Goal: Task Accomplishment & Management: Use online tool/utility

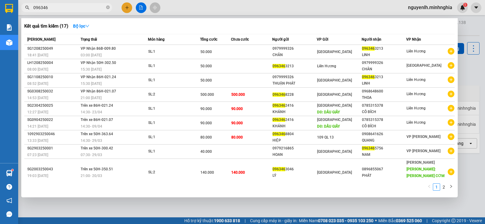
click at [69, 8] on input "096346" at bounding box center [69, 7] width 72 height 7
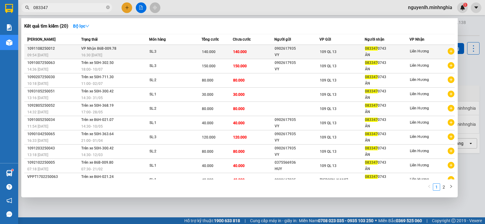
type input "083347"
click at [171, 54] on div "SL: 3" at bounding box center [171, 51] width 45 height 7
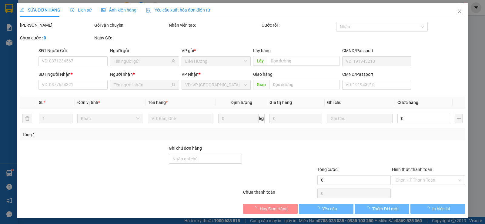
type input "0902617935"
type input "VY"
type input "0833470743"
type input "ÂN"
type input "140.000"
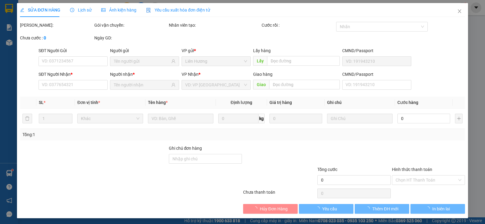
type input "140.000"
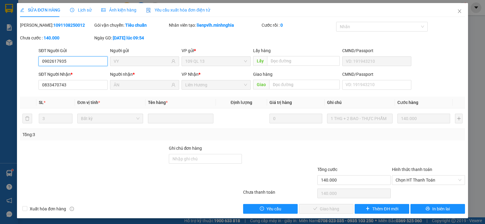
scroll to position [2, 0]
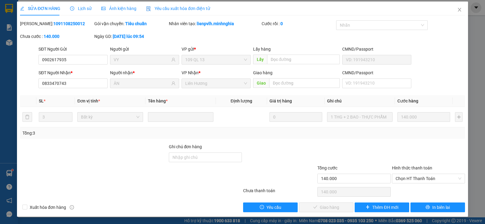
click at [364, 145] on div at bounding box center [354, 153] width 74 height 21
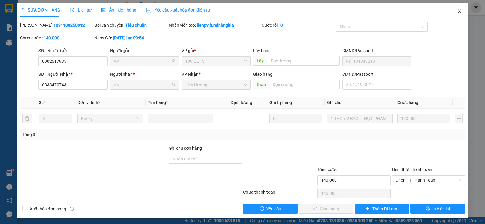
click at [457, 10] on icon "close" at bounding box center [459, 11] width 5 height 5
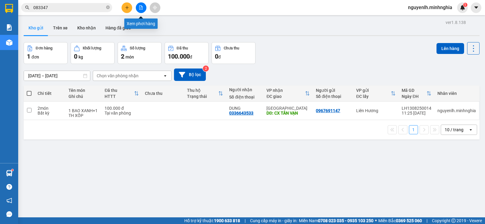
click at [137, 8] on button at bounding box center [141, 7] width 11 height 11
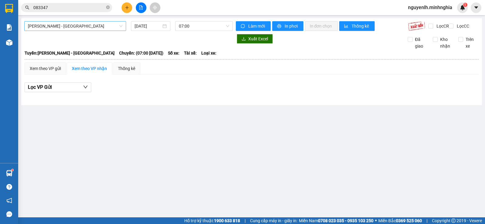
click at [60, 29] on span "[PERSON_NAME] - [GEOGRAPHIC_DATA]" at bounding box center [75, 26] width 95 height 9
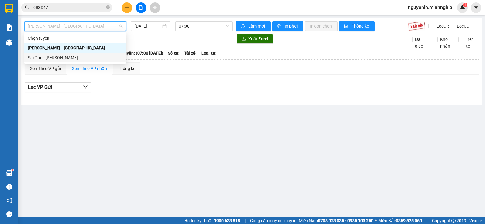
click at [75, 57] on div "Sài Gòn - [PERSON_NAME]" at bounding box center [75, 57] width 95 height 7
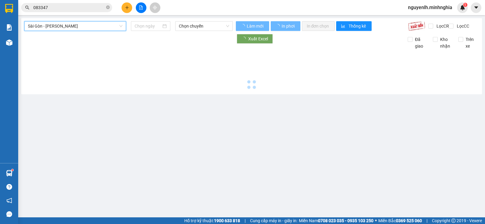
type input "[DATE]"
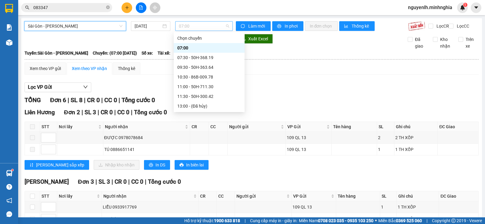
click at [204, 25] on span "07:00" at bounding box center [204, 26] width 50 height 9
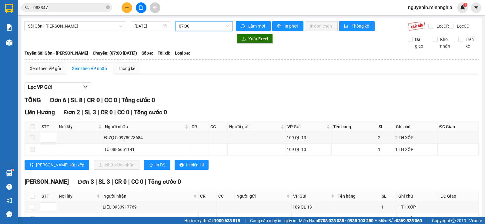
click at [204, 27] on span "07:00" at bounding box center [204, 26] width 50 height 9
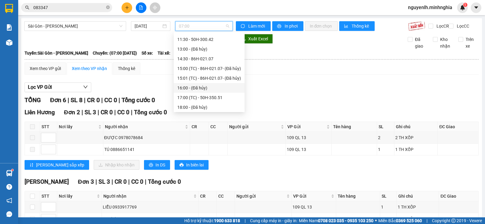
scroll to position [87, 0]
